Goal: Information Seeking & Learning: Learn about a topic

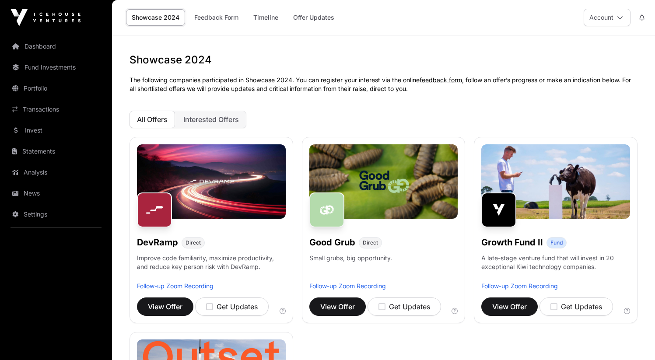
scroll to position [561, 0]
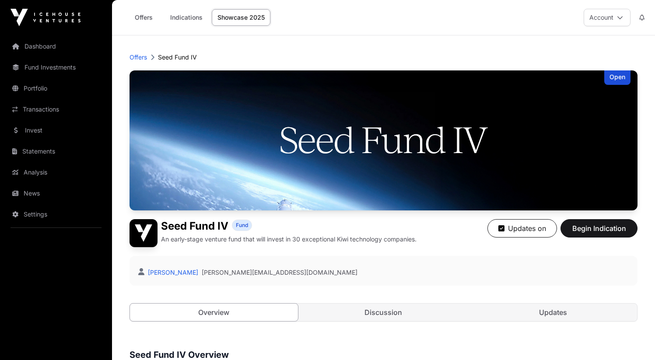
scroll to position [582, 0]
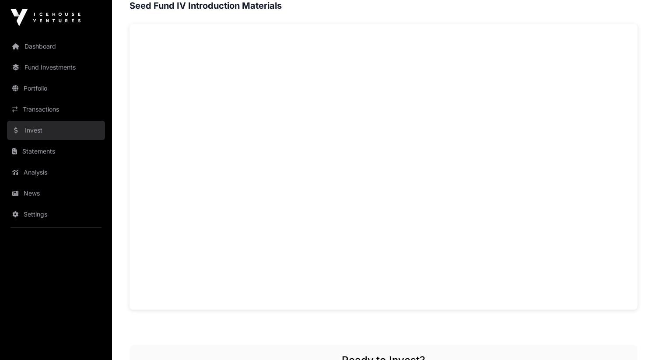
click at [54, 130] on link "Invest" at bounding box center [56, 130] width 98 height 19
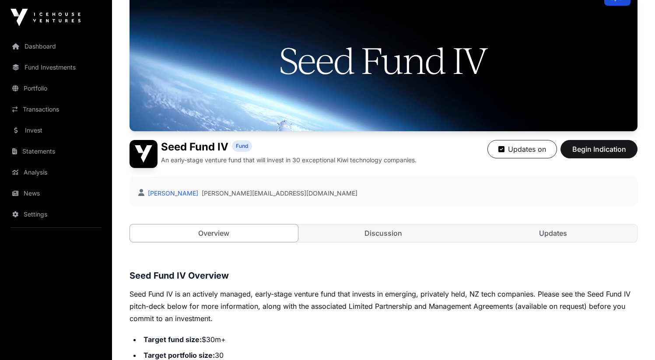
scroll to position [0, 0]
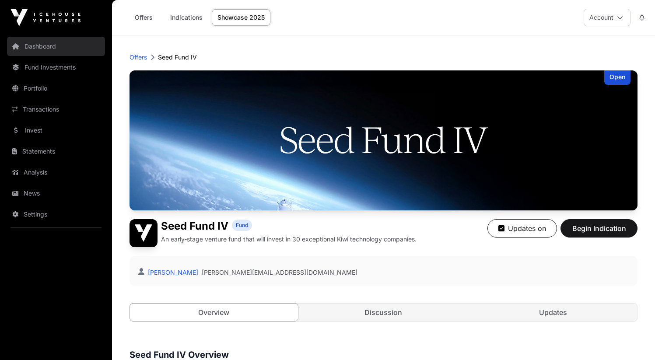
click at [51, 52] on link "Dashboard" at bounding box center [56, 46] width 98 height 19
click at [232, 19] on link "Showcase 2025" at bounding box center [241, 17] width 59 height 17
click at [39, 44] on link "Dashboard" at bounding box center [56, 46] width 98 height 19
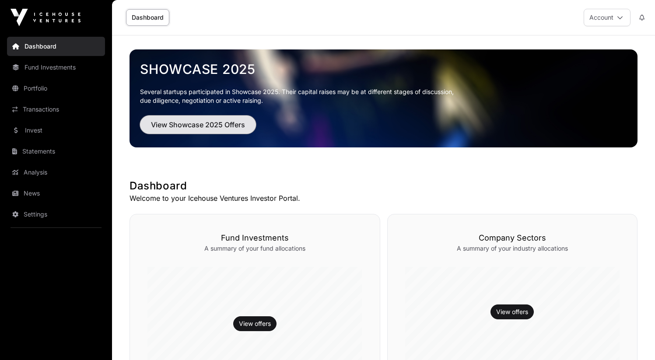
click at [228, 126] on span "View Showcase 2025 Offers" at bounding box center [198, 124] width 94 height 11
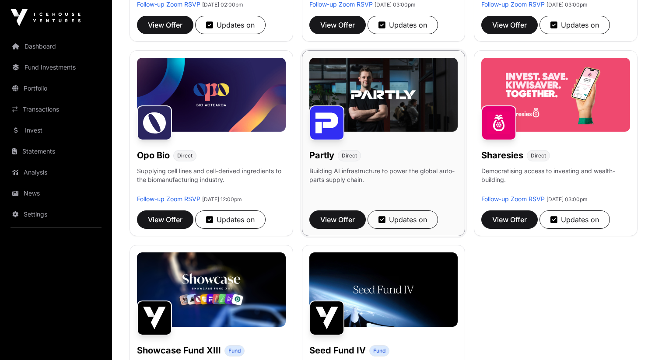
scroll to position [603, 0]
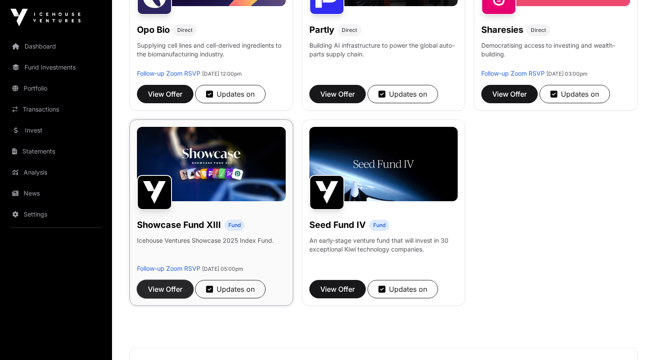
click at [172, 297] on button "View Offer" at bounding box center [165, 289] width 56 height 18
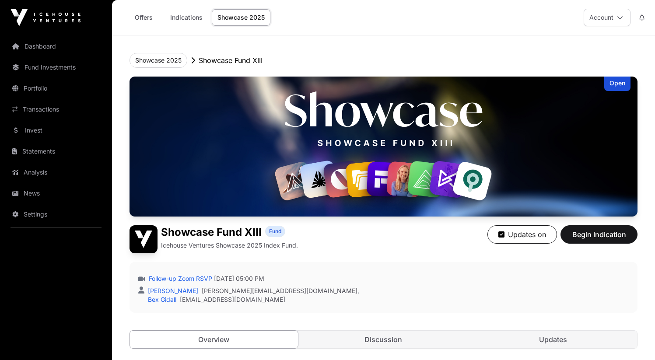
scroll to position [244, 0]
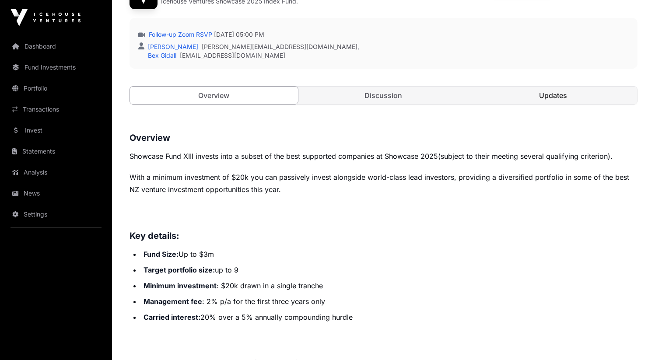
click at [519, 94] on link "Updates" at bounding box center [553, 96] width 168 height 18
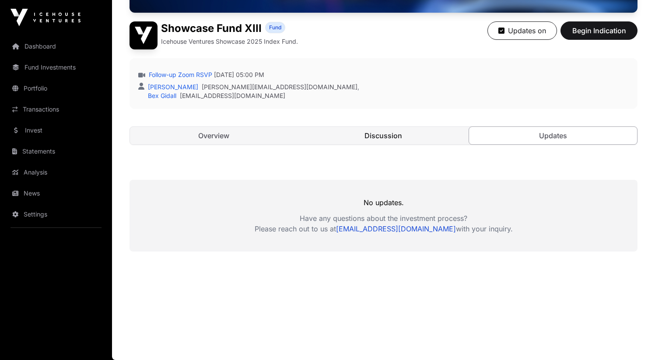
click at [384, 138] on link "Discussion" at bounding box center [384, 136] width 168 height 18
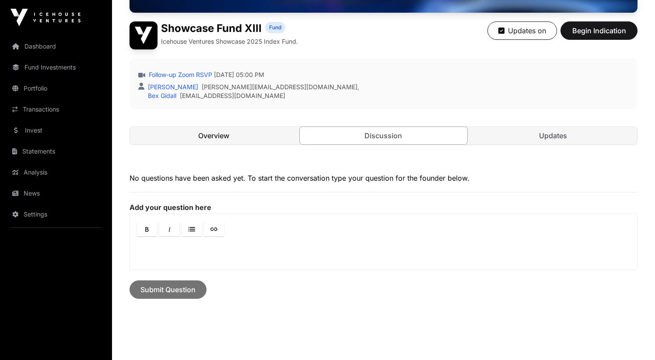
click at [224, 139] on link "Overview" at bounding box center [214, 136] width 168 height 18
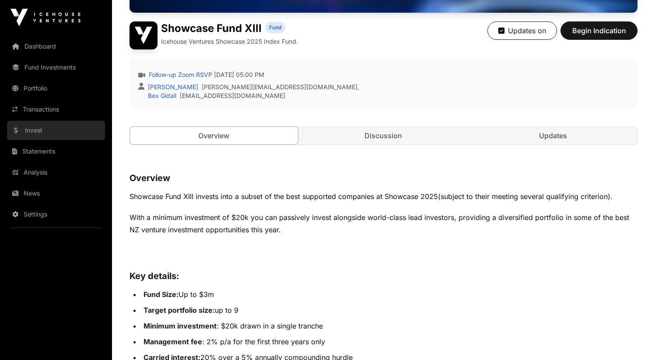
click at [58, 127] on link "Invest" at bounding box center [56, 130] width 98 height 19
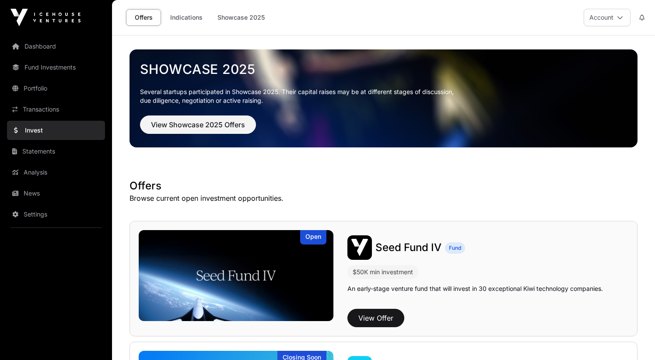
click at [391, 250] on span "Seed Fund IV" at bounding box center [408, 247] width 66 height 13
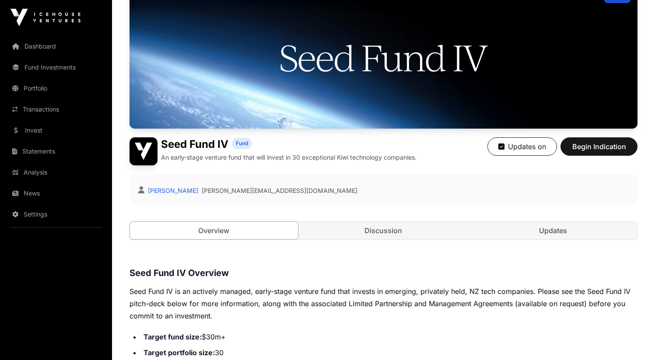
scroll to position [116, 0]
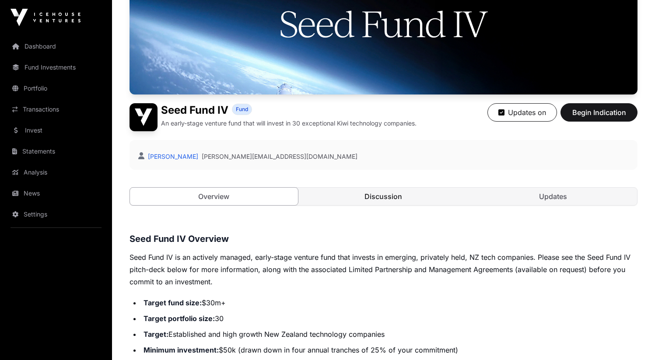
click at [409, 203] on link "Discussion" at bounding box center [384, 197] width 168 height 18
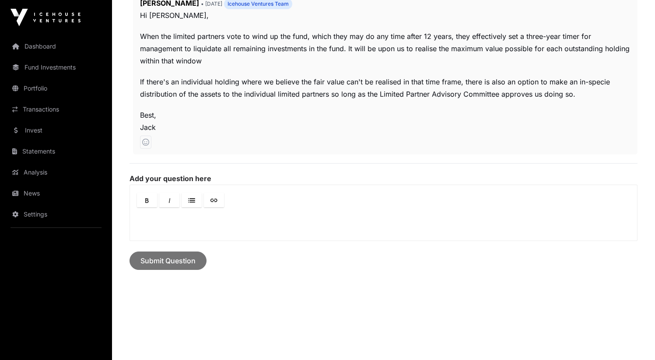
scroll to position [738, 0]
